Goal: Find specific page/section: Find specific page/section

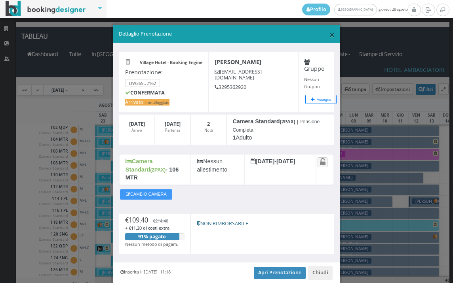
click at [329, 36] on span "×" at bounding box center [332, 34] width 6 height 13
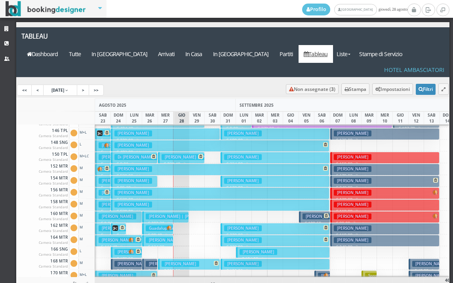
scroll to position [277, 0]
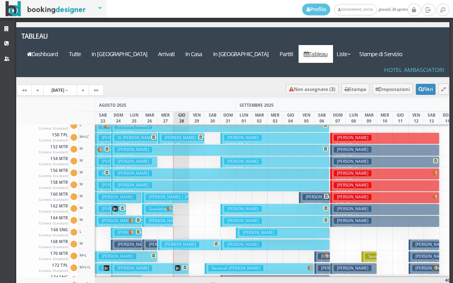
click at [168, 206] on img at bounding box center [169, 208] width 6 height 5
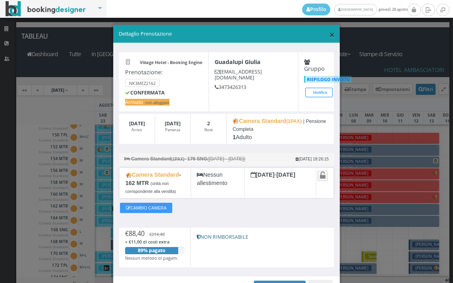
click at [329, 35] on span "×" at bounding box center [332, 34] width 6 height 13
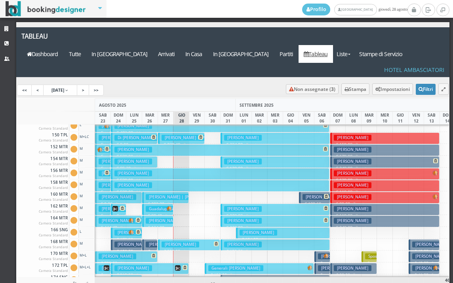
click at [153, 218] on h3 "[PERSON_NAME]" at bounding box center [165, 221] width 38 height 6
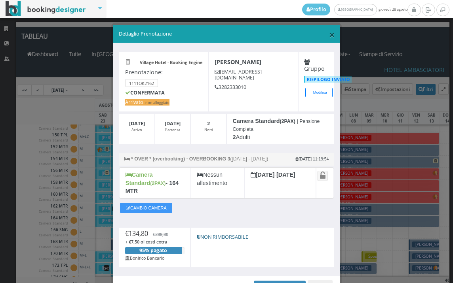
click at [329, 34] on span "×" at bounding box center [332, 34] width 6 height 13
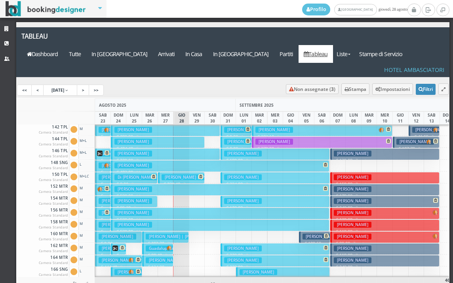
scroll to position [158, 0]
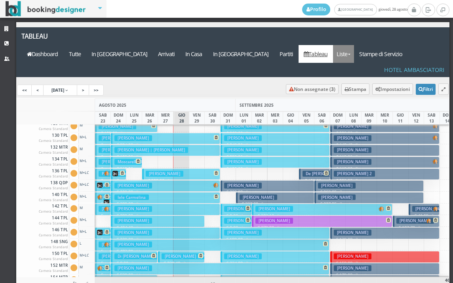
click at [354, 45] on link "Liste" at bounding box center [343, 54] width 21 height 18
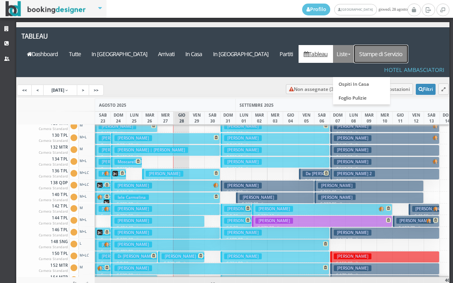
click at [393, 45] on link "Stampe di Servizio" at bounding box center [381, 54] width 54 height 18
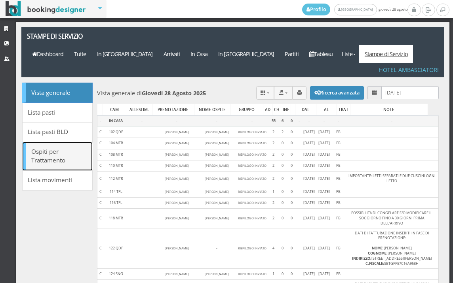
click at [69, 142] on link "Ospiti per Trattamento" at bounding box center [57, 156] width 70 height 29
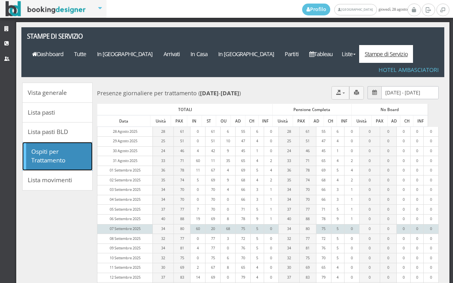
scroll to position [148, 0]
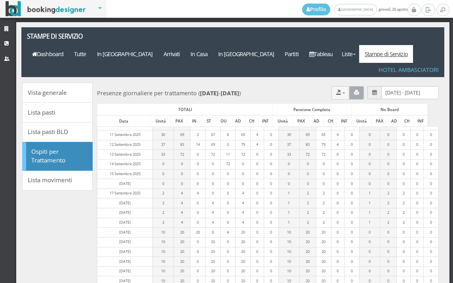
click at [354, 90] on icon "button" at bounding box center [356, 92] width 5 height 5
